Goal: Task Accomplishment & Management: Manage account settings

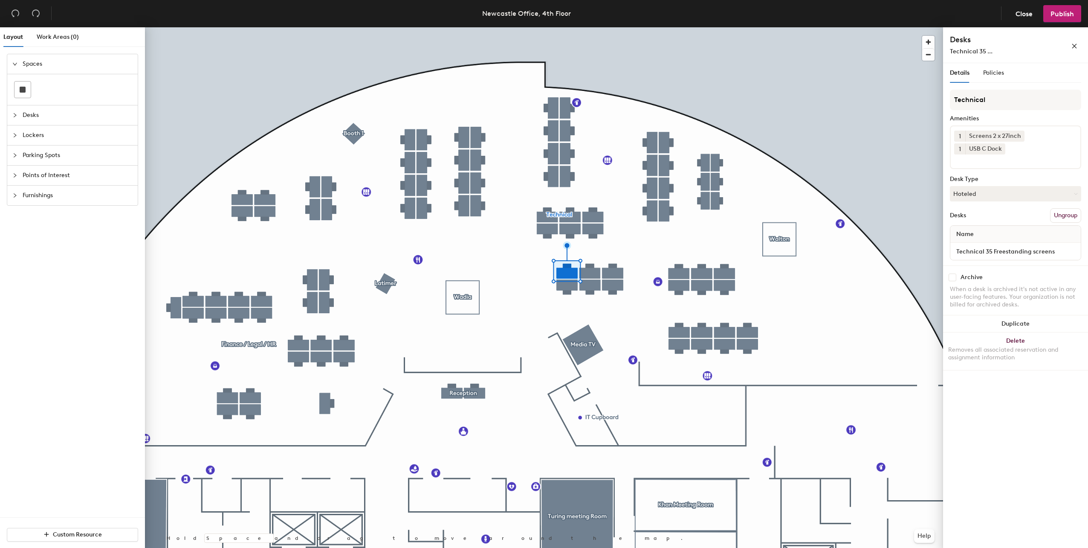
click at [954, 271] on div "Archive When a desk is archived it's not active in any user-facing features. Yo…" at bounding box center [1015, 291] width 145 height 53
click at [954, 276] on input "checkbox" at bounding box center [953, 277] width 8 height 8
checkbox input "true"
click at [956, 278] on input "checkbox" at bounding box center [953, 277] width 8 height 8
checkbox input "true"
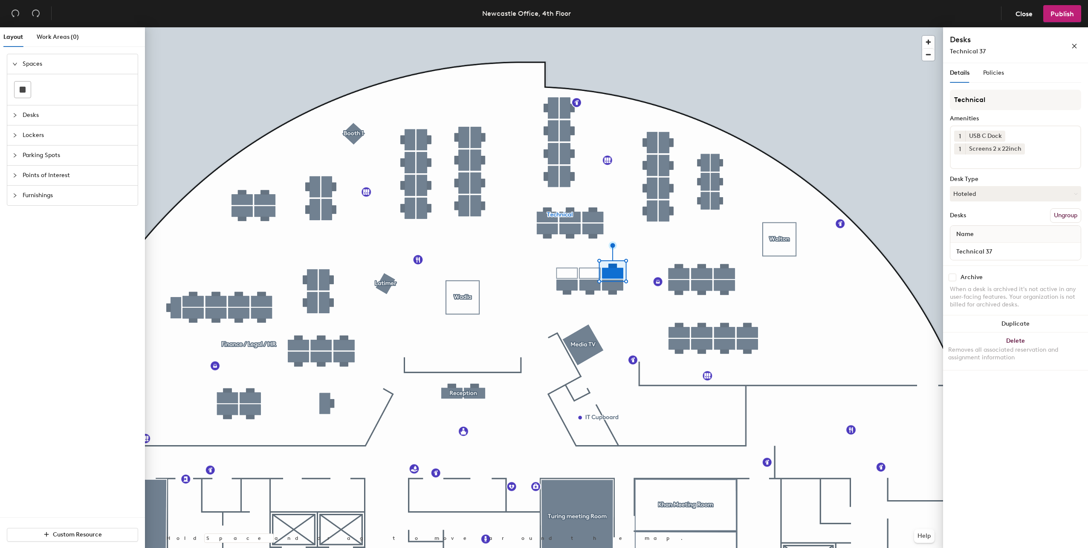
click at [954, 273] on div "Archive When a desk is archived it's not active in any user-facing features. Yo…" at bounding box center [1015, 291] width 145 height 53
click at [952, 276] on input "checkbox" at bounding box center [953, 277] width 8 height 8
click at [954, 278] on input "checkbox" at bounding box center [953, 277] width 8 height 8
checkbox input "false"
click at [955, 277] on input "checkbox" at bounding box center [953, 277] width 8 height 8
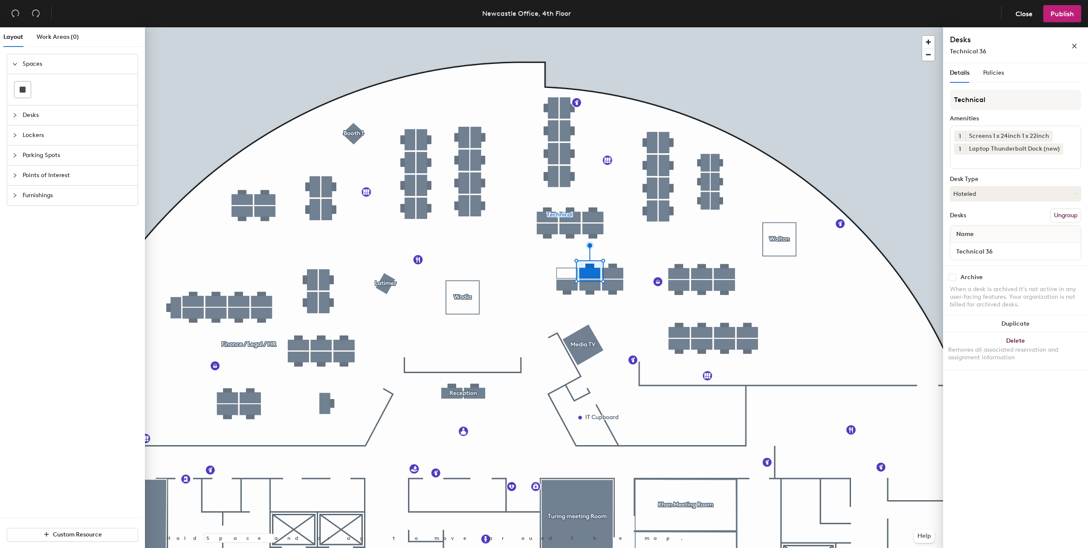
click at [954, 281] on input "checkbox" at bounding box center [953, 277] width 8 height 8
checkbox input "true"
click at [959, 279] on div "Archive" at bounding box center [1015, 277] width 131 height 8
click at [957, 280] on div "Archive" at bounding box center [1015, 277] width 131 height 8
click at [953, 279] on input "checkbox" at bounding box center [953, 277] width 8 height 8
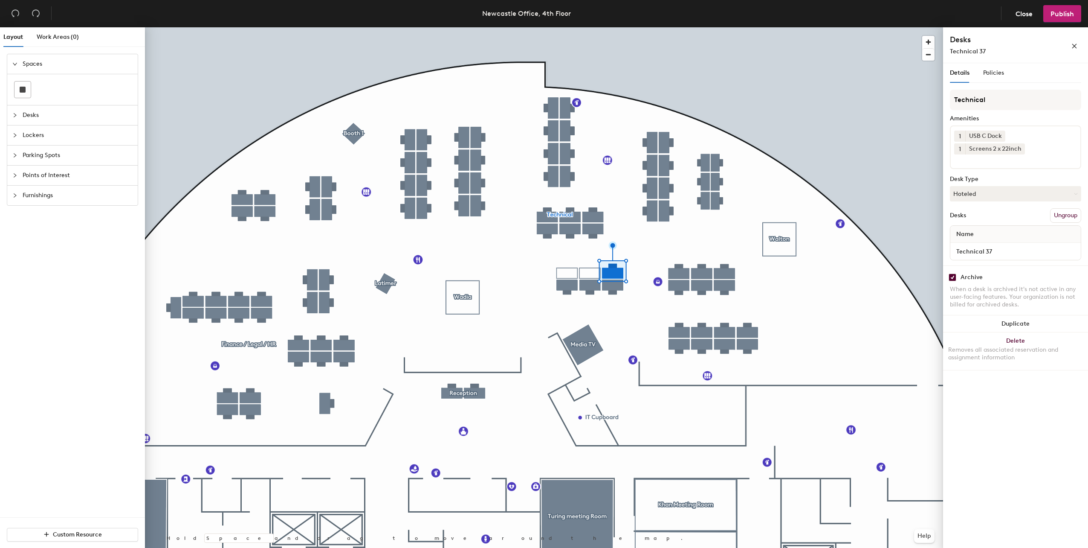
checkbox input "true"
click at [956, 276] on input "checkbox" at bounding box center [953, 277] width 8 height 8
checkbox input "true"
click at [953, 284] on div "Archive When a desk is archived it's not active in any user-facing features. Yo…" at bounding box center [1015, 291] width 145 height 53
click at [954, 283] on div "Archive When a desk is archived it's not active in any user-facing features. Yo…" at bounding box center [1015, 291] width 145 height 53
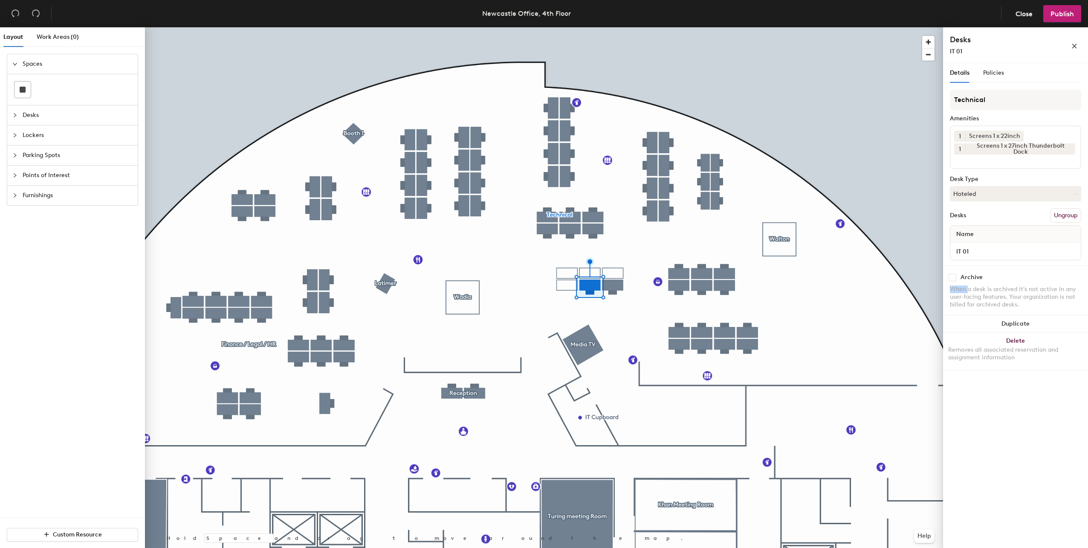
click at [953, 280] on input "checkbox" at bounding box center [953, 277] width 8 height 8
checkbox input "true"
click at [951, 279] on input "checkbox" at bounding box center [953, 277] width 8 height 8
checkbox input "true"
click at [952, 276] on input "checkbox" at bounding box center [953, 277] width 8 height 8
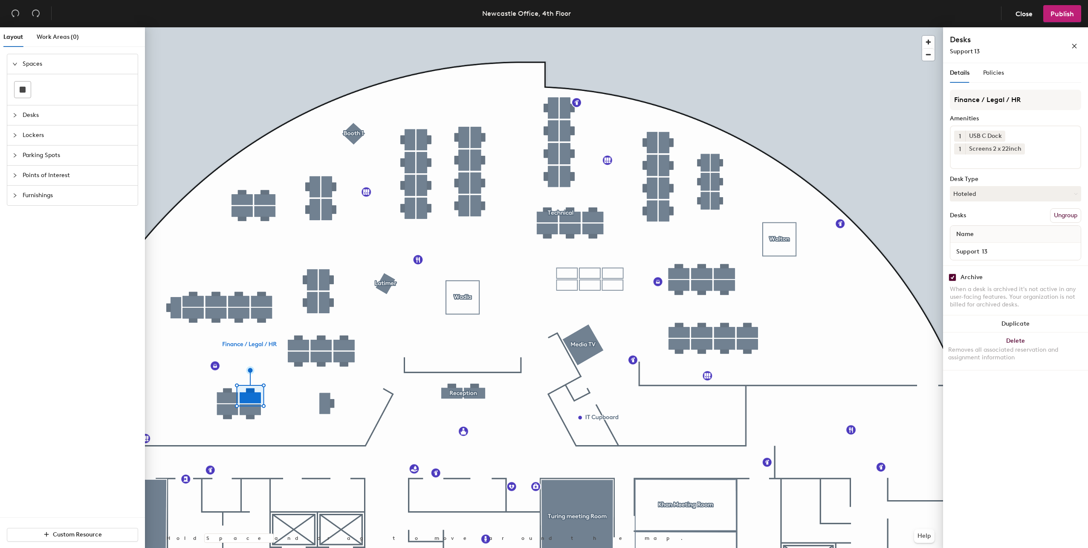
checkbox input "true"
click at [951, 277] on input "checkbox" at bounding box center [953, 277] width 8 height 8
checkbox input "true"
click at [954, 278] on input "checkbox" at bounding box center [953, 277] width 8 height 8
checkbox input "true"
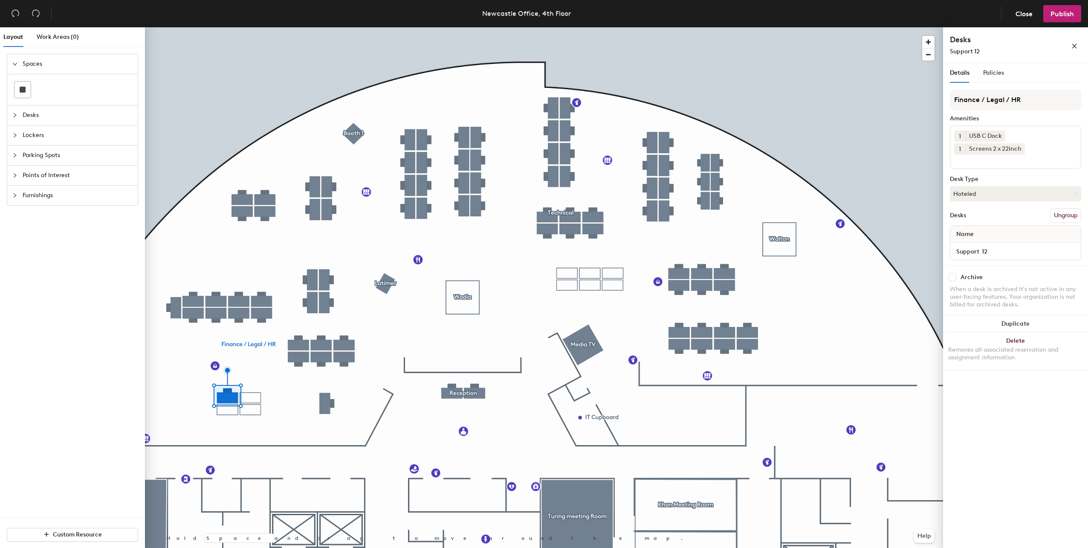
click at [951, 279] on input "checkbox" at bounding box center [953, 277] width 8 height 8
checkbox input "true"
click at [951, 278] on input "checkbox" at bounding box center [953, 277] width 8 height 8
checkbox input "true"
click at [955, 278] on input "checkbox" at bounding box center [953, 277] width 8 height 8
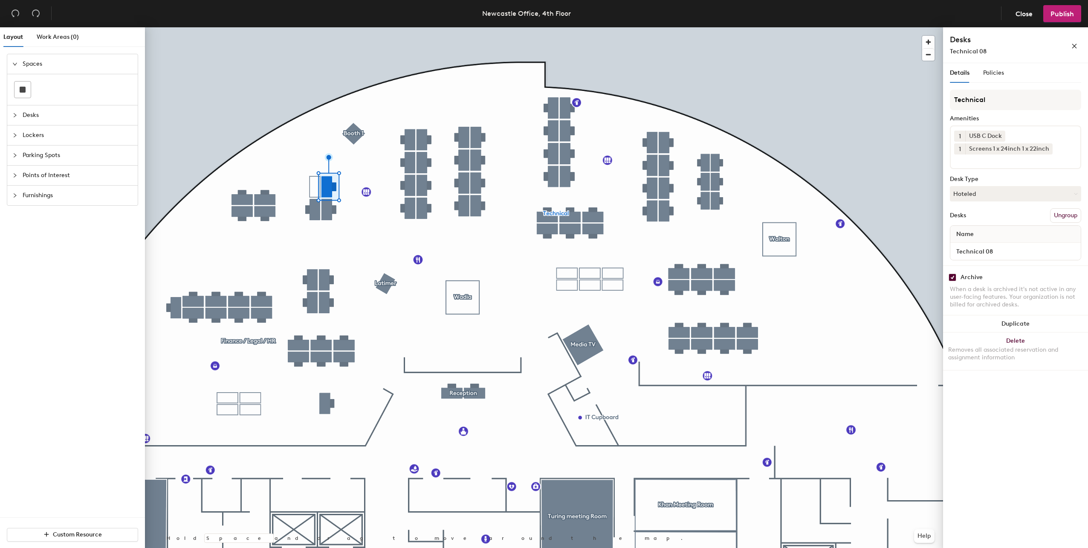
checkbox input "true"
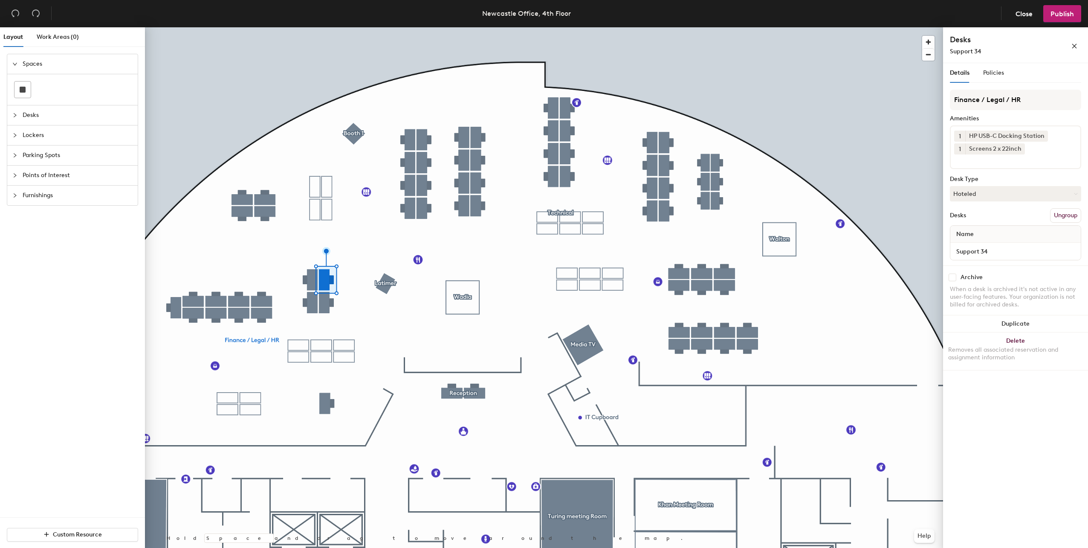
click at [949, 277] on div "Archive When a desk is archived it's not active in any user-facing features. Yo…" at bounding box center [1015, 291] width 145 height 53
click at [954, 279] on input "checkbox" at bounding box center [953, 277] width 8 height 8
checkbox input "true"
click at [302, 27] on div at bounding box center [544, 27] width 798 height 0
click at [962, 280] on div "Archive" at bounding box center [972, 277] width 22 height 7
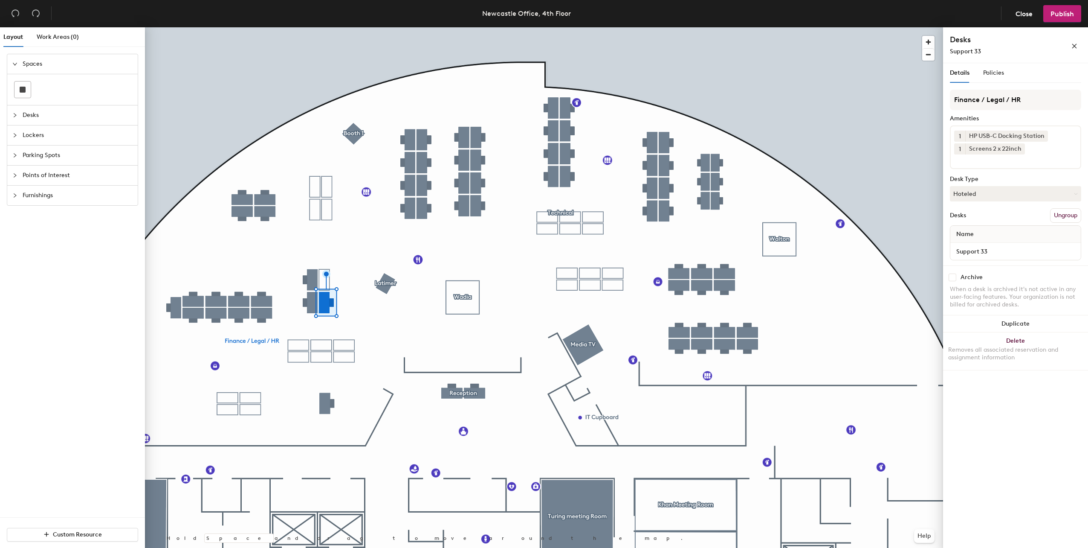
click at [951, 276] on input "checkbox" at bounding box center [953, 277] width 8 height 8
checkbox input "true"
click at [954, 282] on div "Archive When a desk is archived it's not active in any user-facing features. Yo…" at bounding box center [1015, 291] width 145 height 53
click at [954, 278] on input "checkbox" at bounding box center [953, 277] width 8 height 8
checkbox input "true"
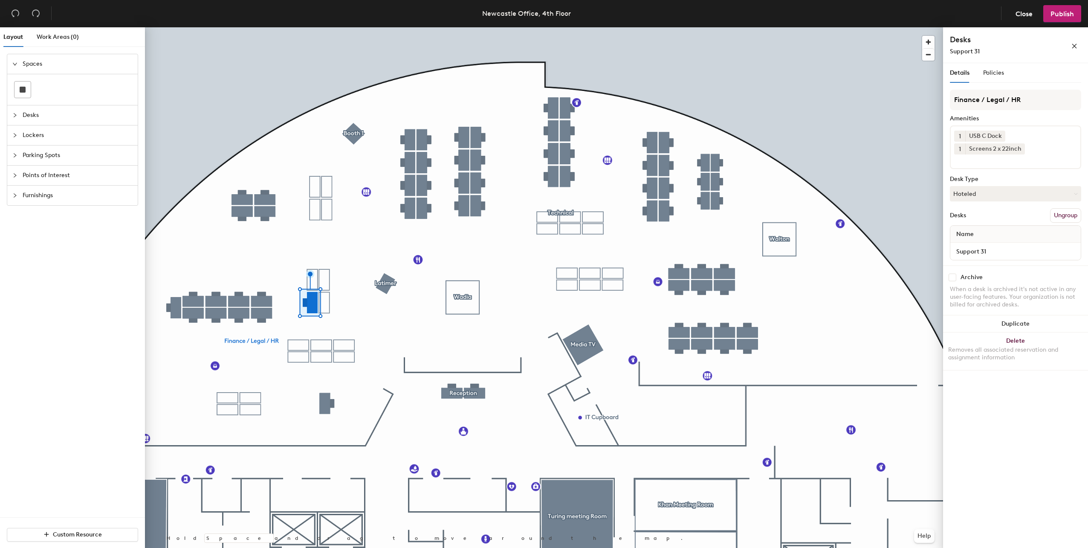
click at [957, 278] on div "Archive" at bounding box center [1015, 277] width 131 height 8
click at [954, 278] on input "checkbox" at bounding box center [953, 277] width 8 height 8
checkbox input "true"
click at [952, 273] on div "Archive When a desk is archived it's not active in any user-facing features. Yo…" at bounding box center [1015, 291] width 145 height 53
click at [953, 276] on input "checkbox" at bounding box center [953, 277] width 8 height 8
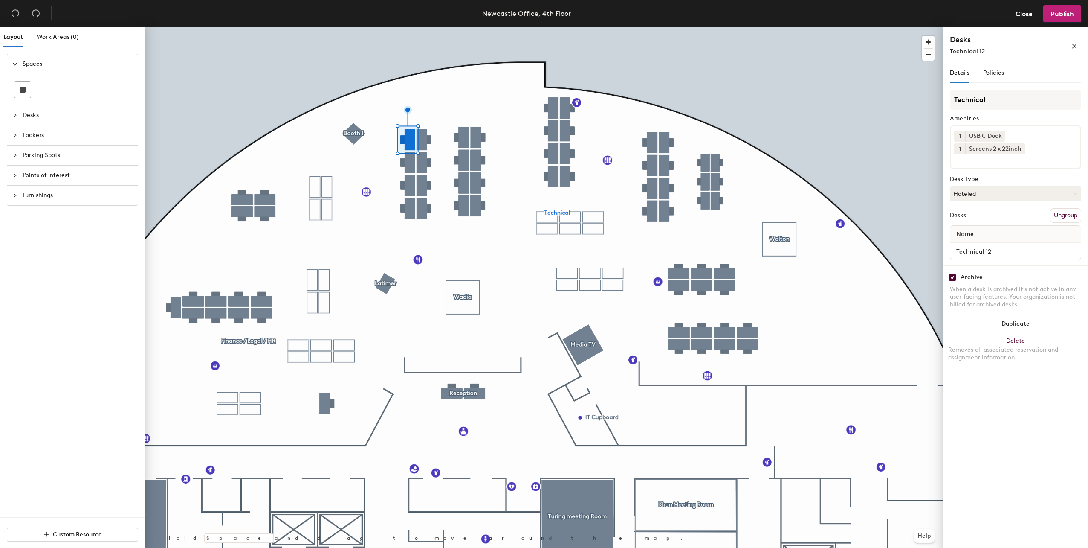
checkbox input "true"
click at [957, 278] on div "Archive" at bounding box center [1015, 277] width 131 height 8
click at [957, 276] on div "Archive" at bounding box center [1015, 277] width 131 height 8
click at [959, 278] on div "Archive" at bounding box center [1015, 277] width 131 height 8
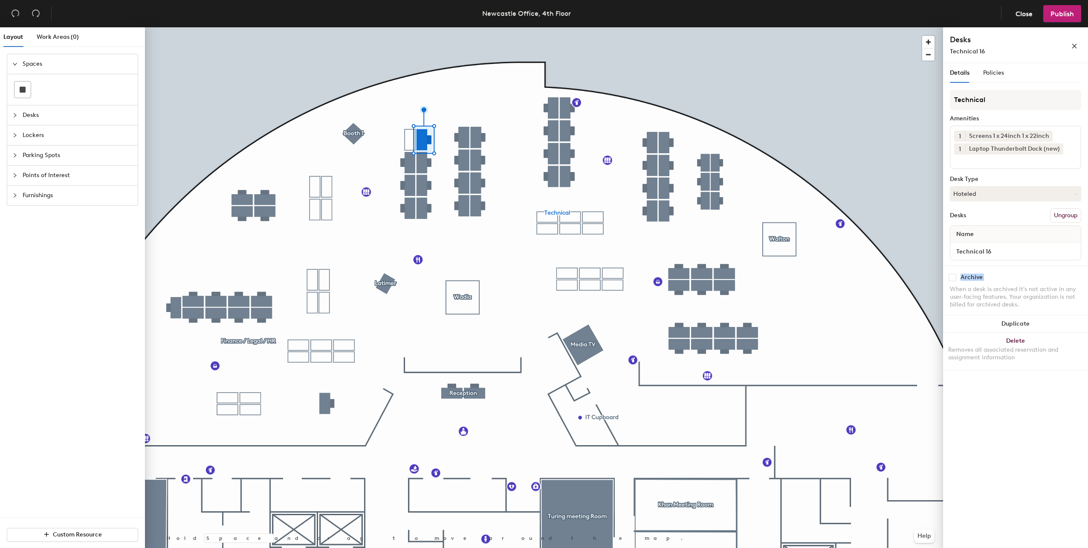
click at [957, 278] on div "Archive" at bounding box center [1015, 277] width 131 height 8
drag, startPoint x: 957, startPoint y: 278, endPoint x: 953, endPoint y: 277, distance: 4.3
click at [953, 277] on input "checkbox" at bounding box center [953, 277] width 8 height 8
checkbox input "true"
click at [956, 280] on input "checkbox" at bounding box center [953, 277] width 8 height 8
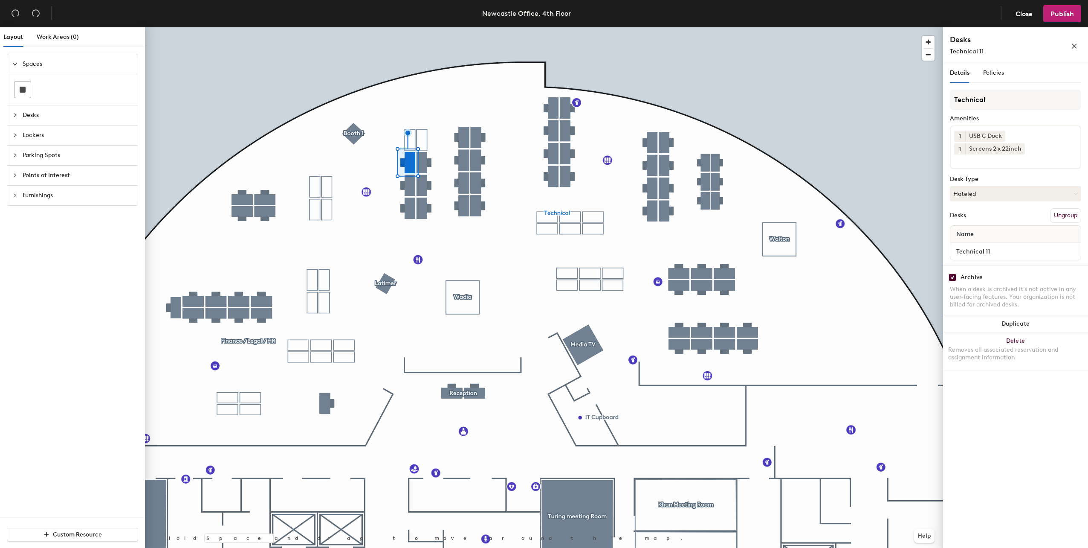
checkbox input "true"
click at [956, 278] on input "checkbox" at bounding box center [953, 277] width 8 height 8
checkbox input "true"
click at [954, 281] on input "checkbox" at bounding box center [953, 277] width 8 height 8
checkbox input "true"
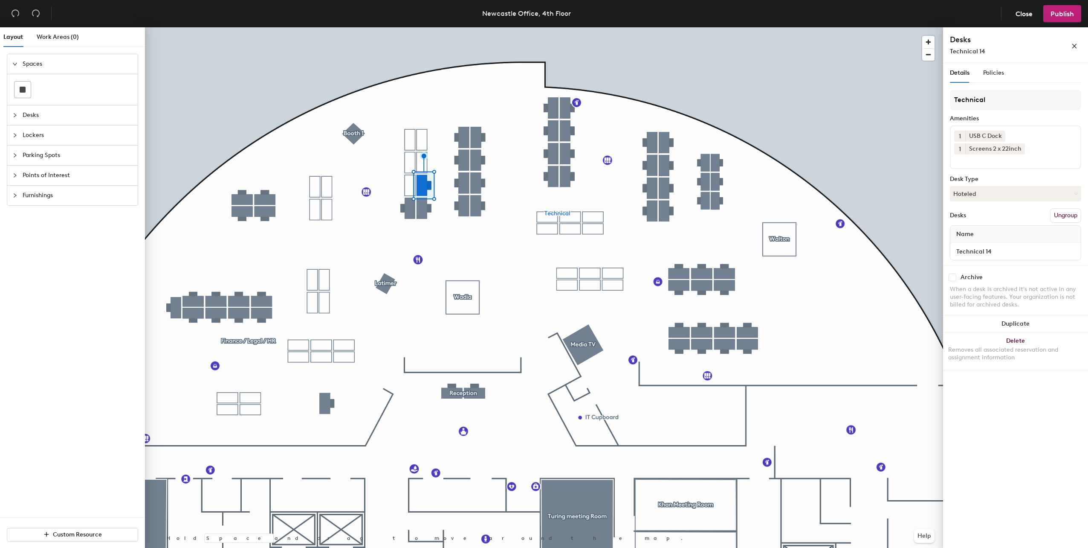
click at [955, 276] on input "checkbox" at bounding box center [953, 277] width 8 height 8
checkbox input "true"
click at [416, 27] on div at bounding box center [544, 27] width 798 height 0
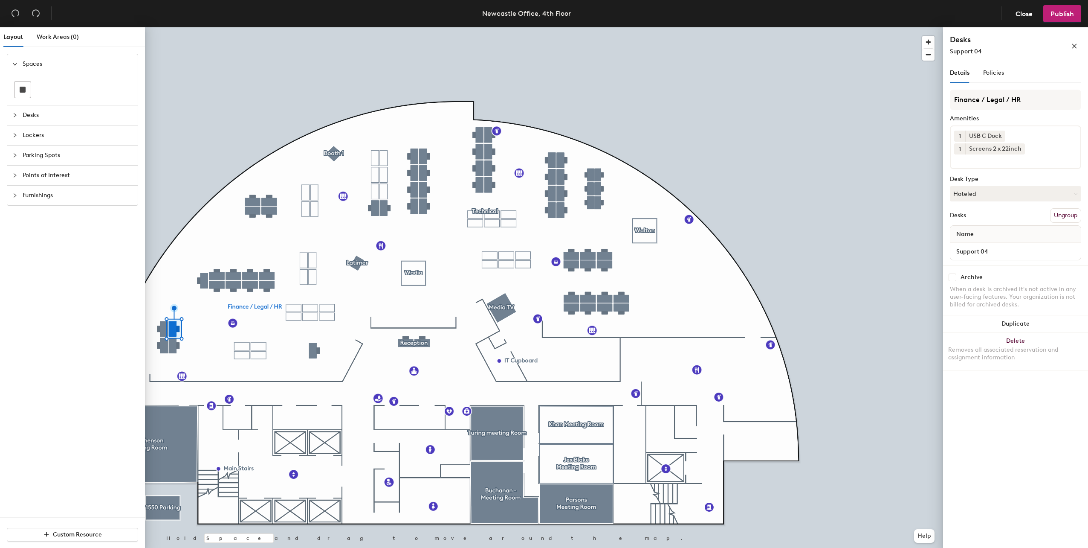
click at [958, 278] on div "Archive" at bounding box center [1015, 277] width 131 height 8
click at [957, 278] on div "Archive" at bounding box center [1015, 277] width 131 height 8
click at [956, 278] on input "checkbox" at bounding box center [953, 277] width 8 height 8
checkbox input "true"
drag, startPoint x: 139, startPoint y: 380, endPoint x: 144, endPoint y: 374, distance: 7.7
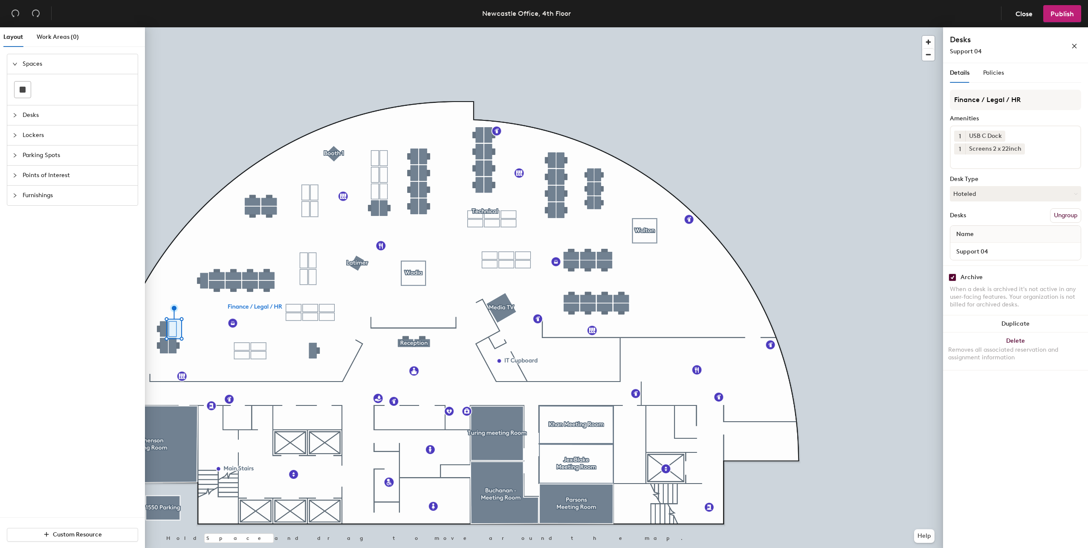
click at [139, 380] on div "Spaces Desks Lockers Parking Spots Points of Interest Furnishings" at bounding box center [72, 285] width 145 height 463
click at [952, 279] on input "checkbox" at bounding box center [953, 277] width 8 height 8
checkbox input "true"
click at [957, 278] on div "Archive" at bounding box center [1015, 277] width 131 height 8
click at [956, 278] on input "checkbox" at bounding box center [953, 277] width 8 height 8
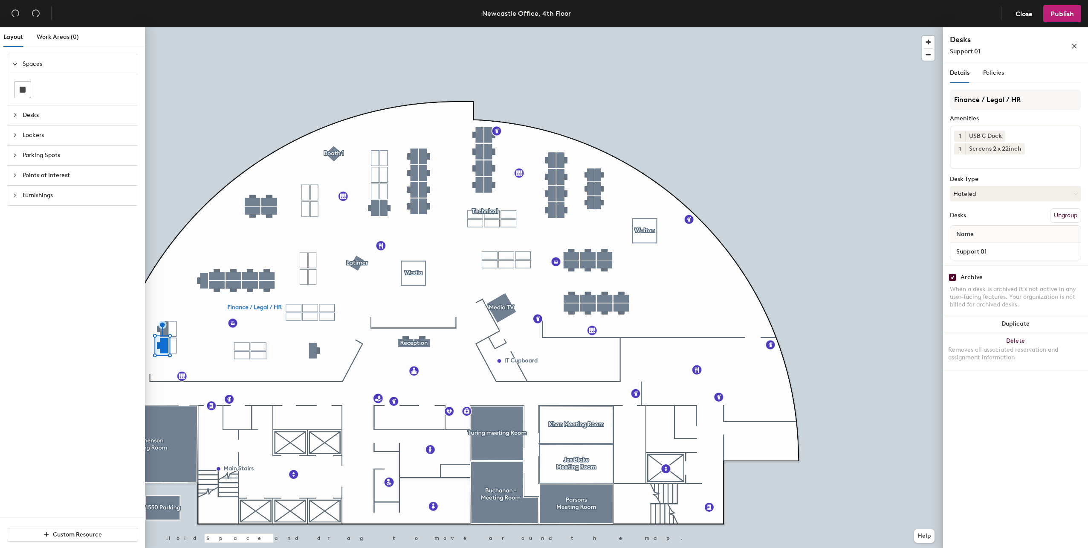
checkbox input "true"
click at [955, 281] on input "checkbox" at bounding box center [953, 277] width 8 height 8
checkbox input "true"
